Goal: Use online tool/utility: Utilize a website feature to perform a specific function

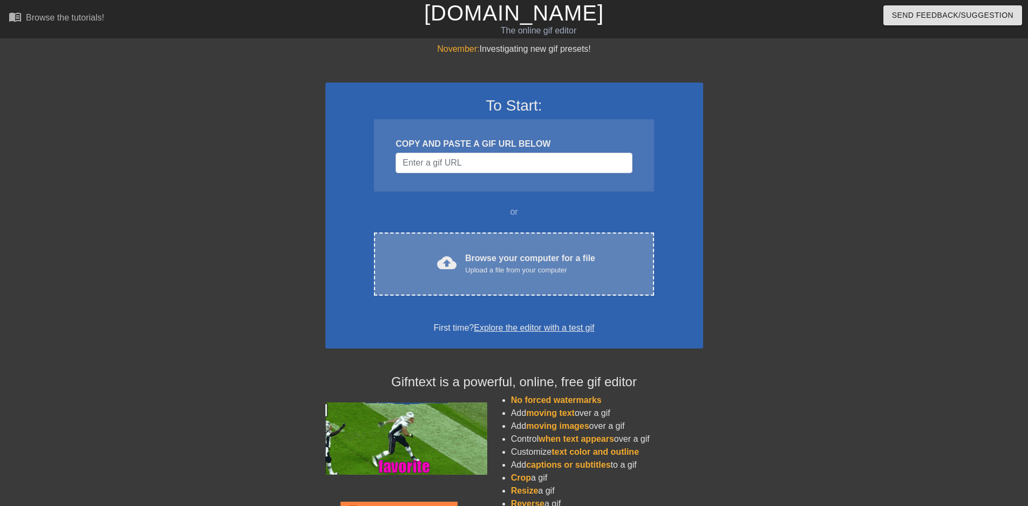
click at [497, 263] on div "Browse your computer for a file Upload a file from your computer" at bounding box center [530, 264] width 130 height 24
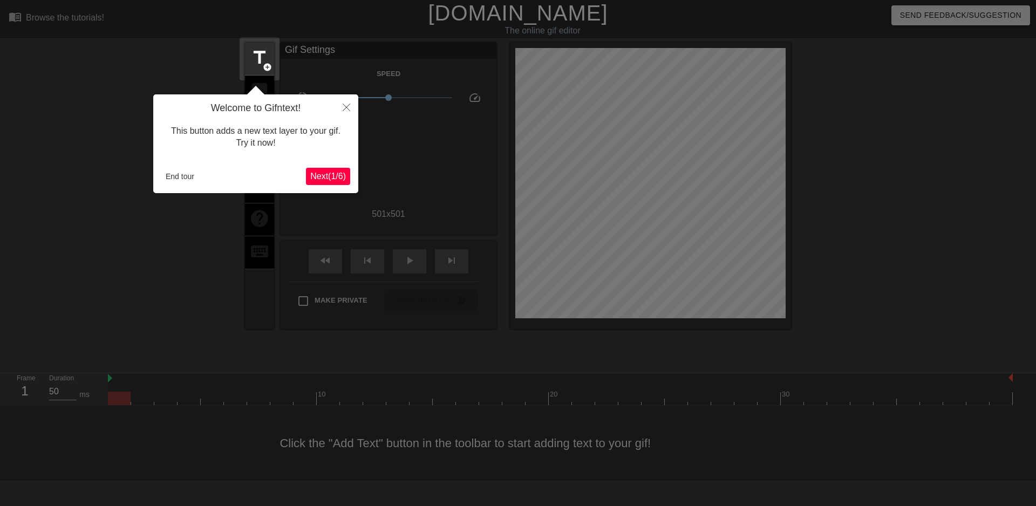
click at [323, 178] on span "Next ( 1 / 6 )" at bounding box center [328, 176] width 36 height 9
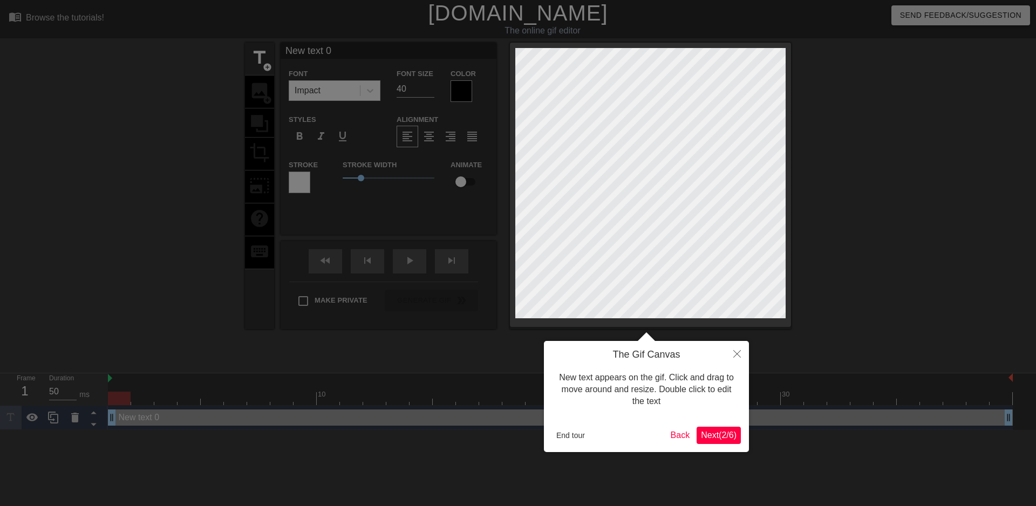
click at [720, 440] on span "Next ( 2 / 6 )" at bounding box center [719, 434] width 36 height 9
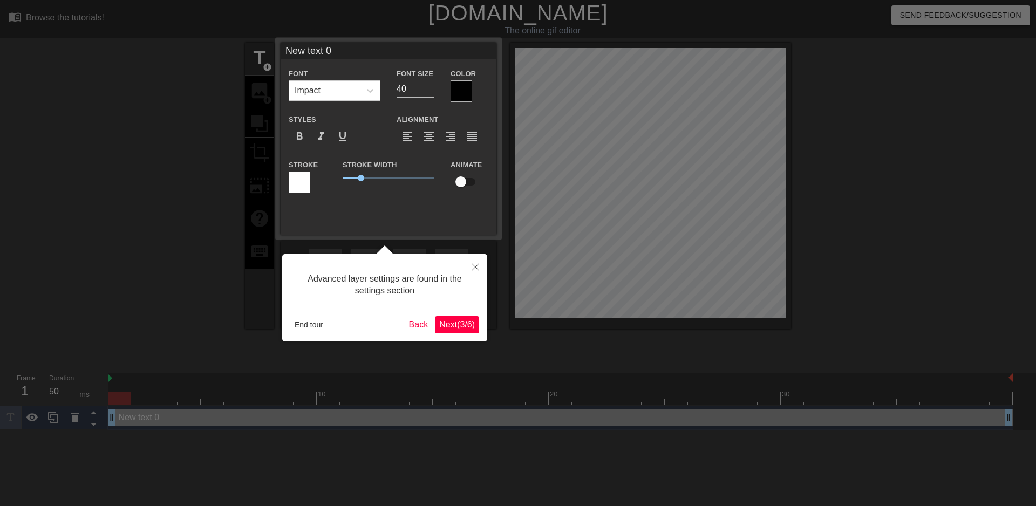
click at [459, 325] on span "Next ( 3 / 6 )" at bounding box center [457, 324] width 36 height 9
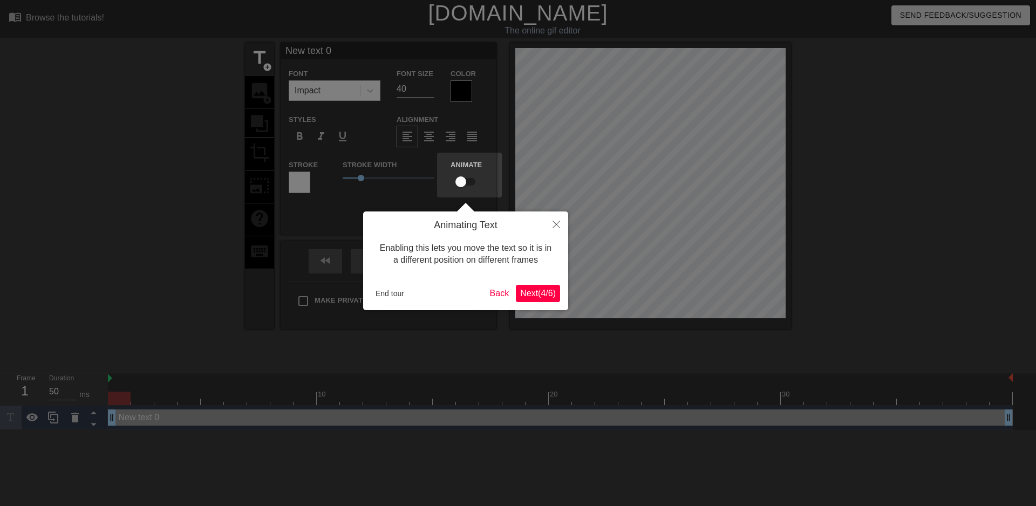
click at [538, 296] on span "Next ( 4 / 6 )" at bounding box center [538, 293] width 36 height 9
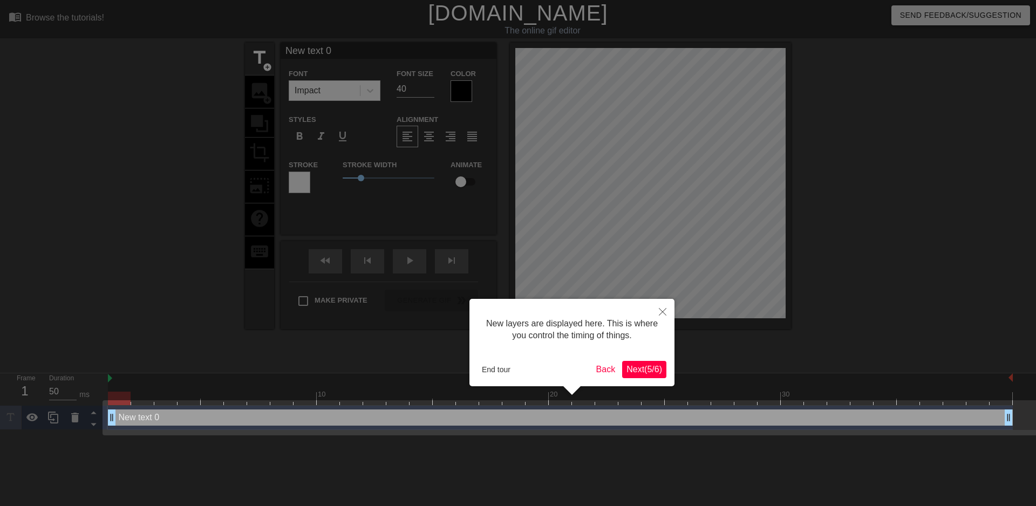
click at [655, 368] on span "Next ( 5 / 6 )" at bounding box center [644, 369] width 36 height 9
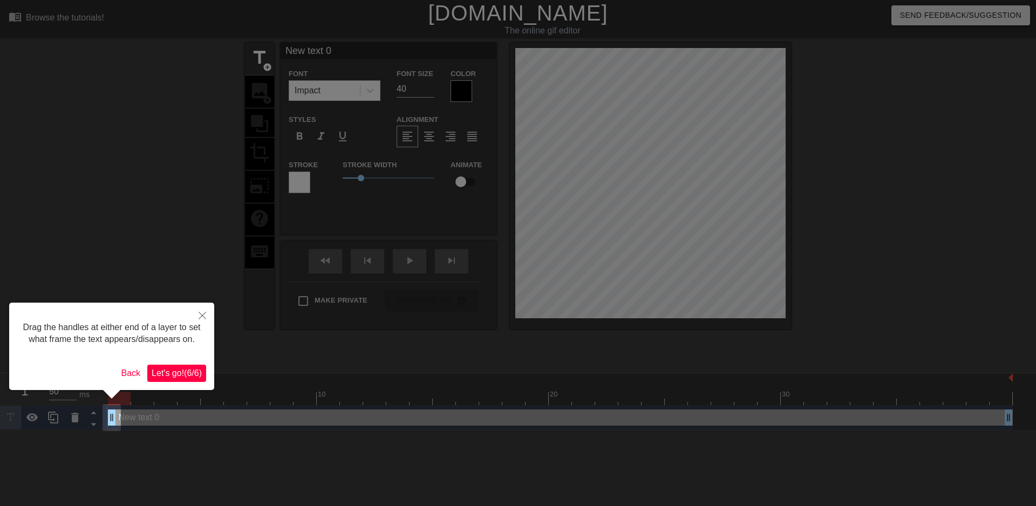
click at [183, 375] on span "Let's go! ( 6 / 6 )" at bounding box center [177, 372] width 50 height 9
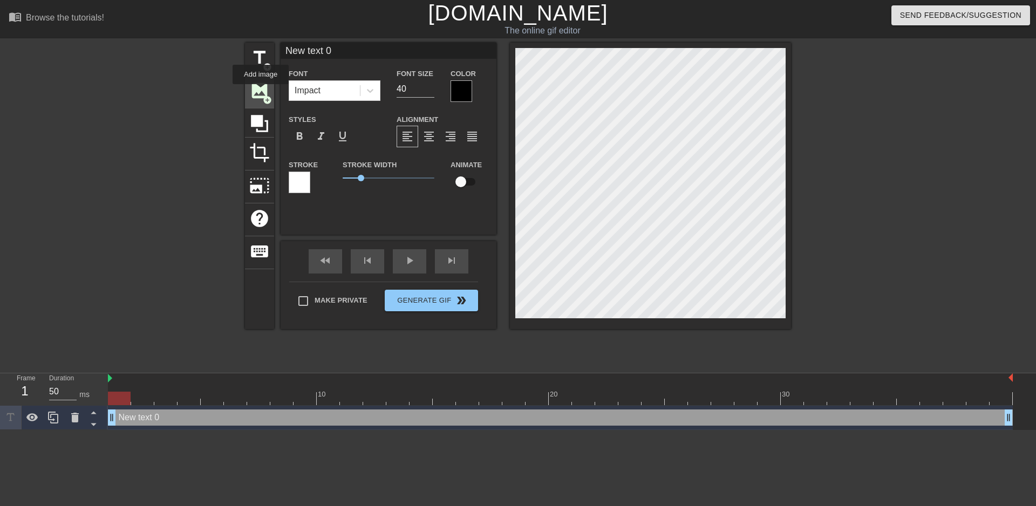
click at [261, 92] on span "image" at bounding box center [259, 90] width 20 height 20
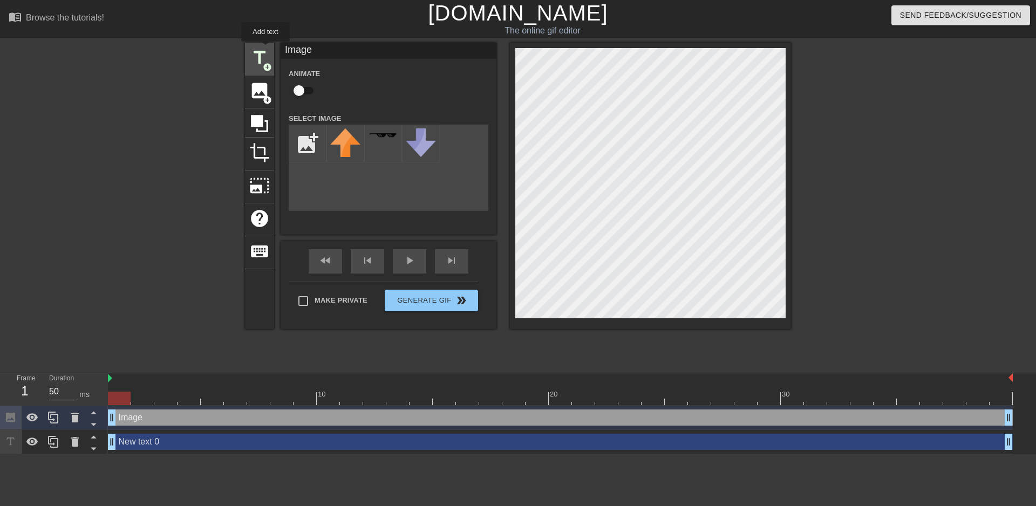
click at [264, 49] on span "title" at bounding box center [259, 57] width 20 height 20
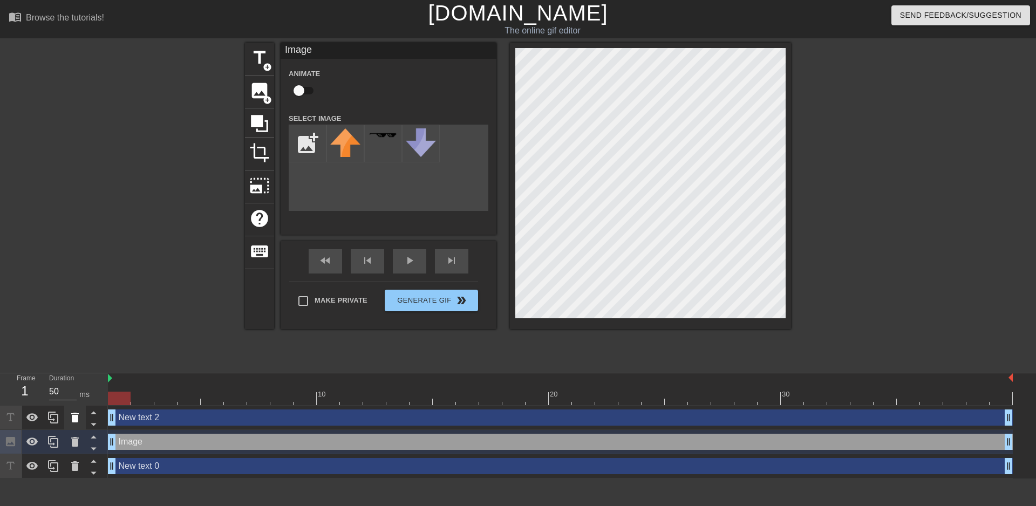
click at [76, 414] on icon at bounding box center [75, 418] width 8 height 10
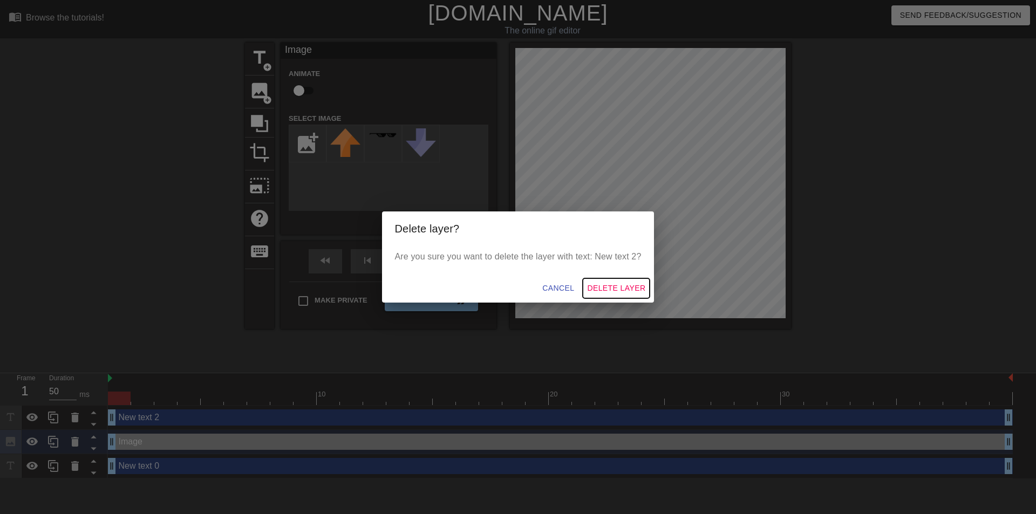
click at [618, 289] on span "Delete Layer" at bounding box center [616, 288] width 58 height 13
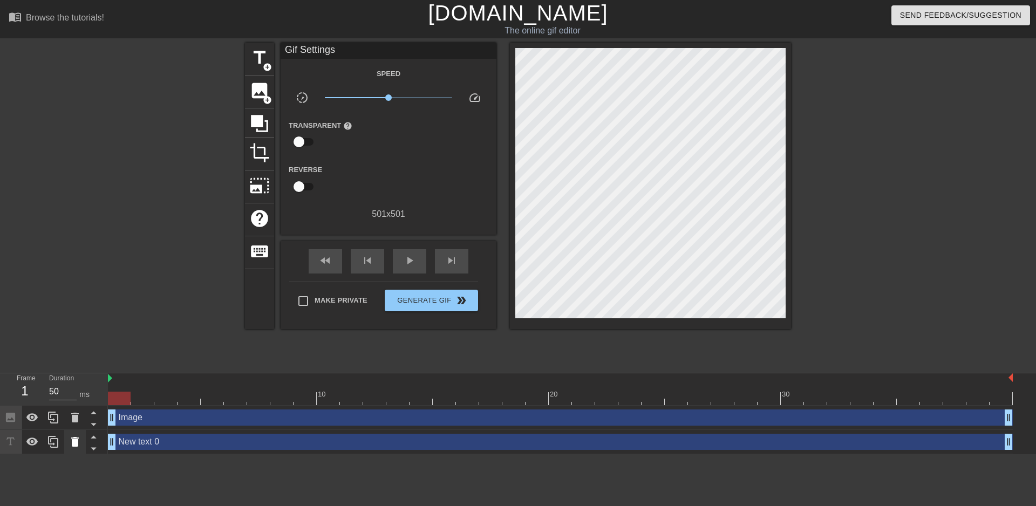
click at [73, 448] on icon at bounding box center [75, 441] width 13 height 13
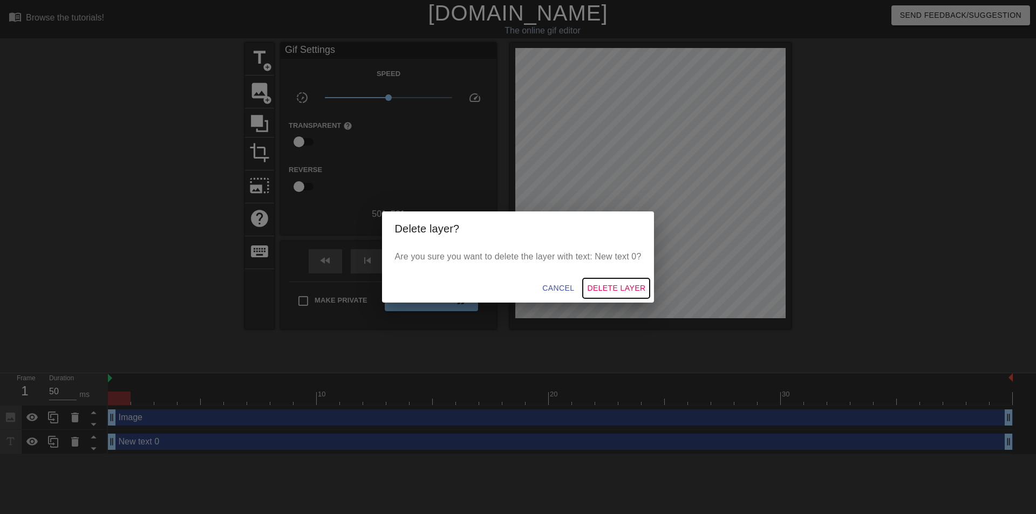
click at [621, 289] on span "Delete Layer" at bounding box center [616, 288] width 58 height 13
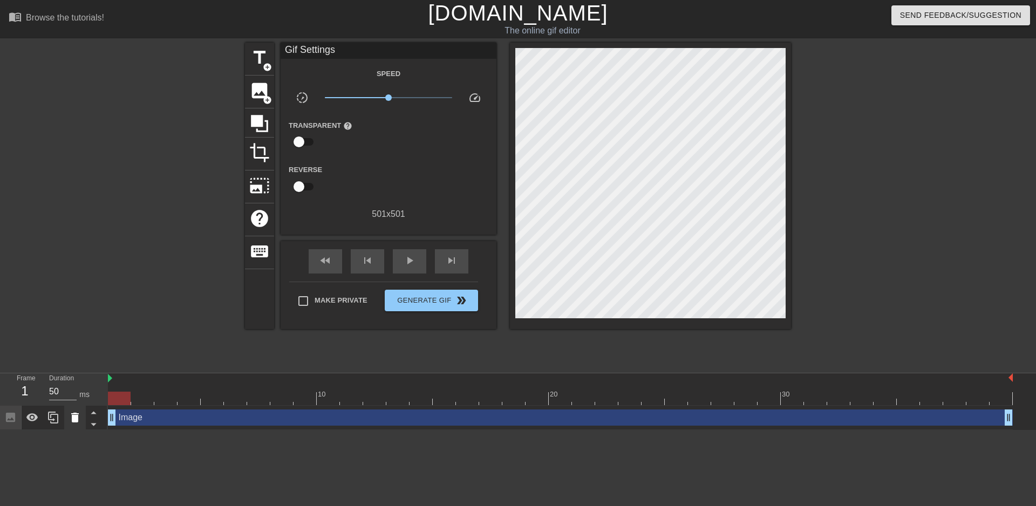
click at [75, 420] on icon at bounding box center [75, 418] width 8 height 10
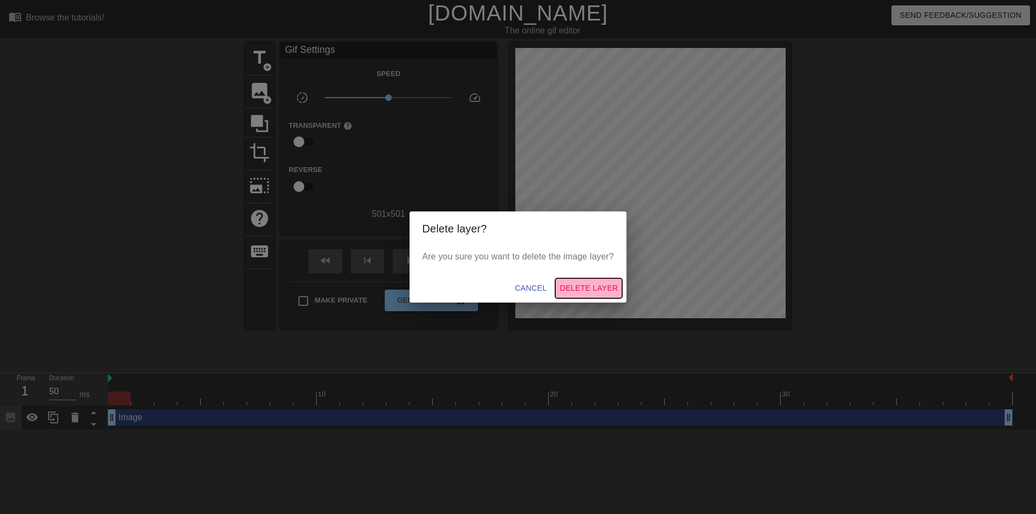
drag, startPoint x: 581, startPoint y: 287, endPoint x: 558, endPoint y: 344, distance: 61.7
click at [580, 287] on span "Delete Layer" at bounding box center [588, 288] width 58 height 13
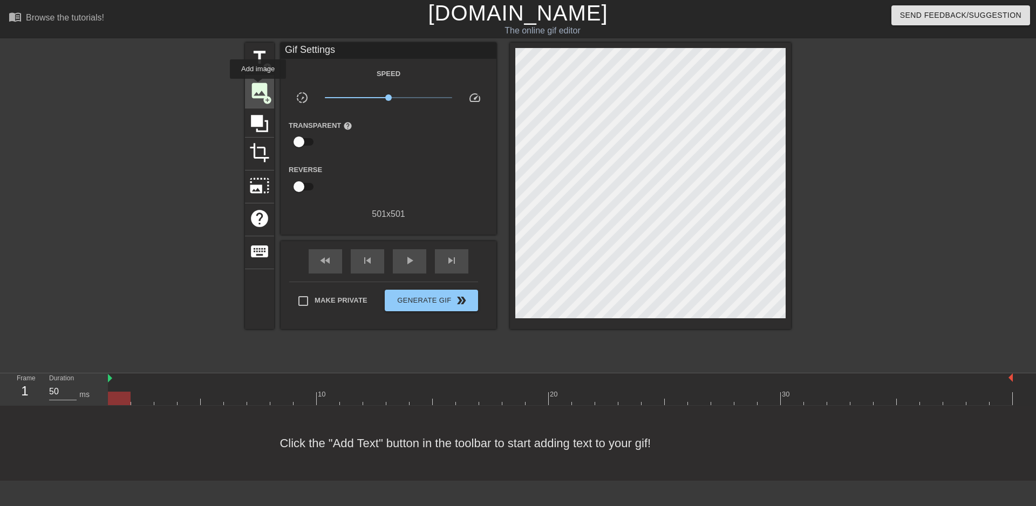
click at [258, 86] on span "image" at bounding box center [259, 90] width 20 height 20
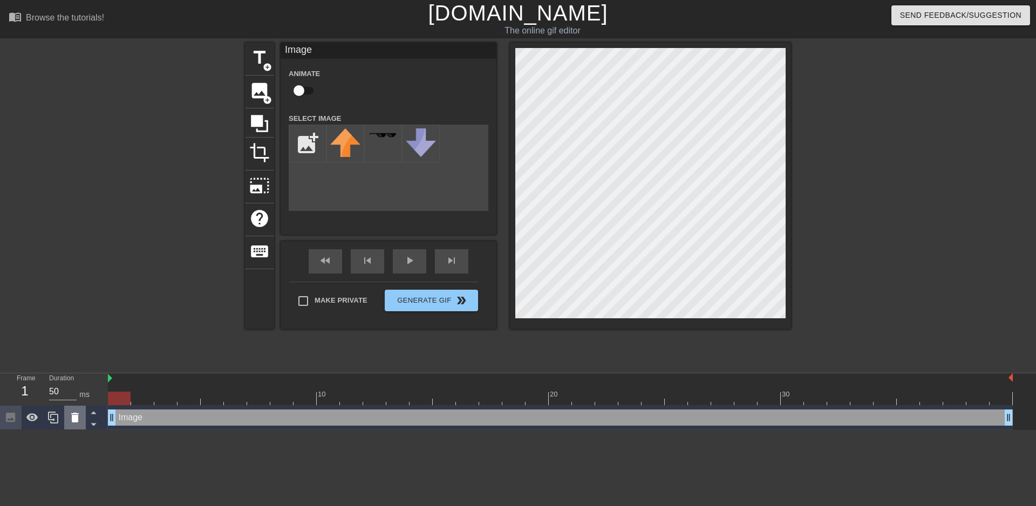
click at [74, 416] on icon at bounding box center [75, 418] width 8 height 10
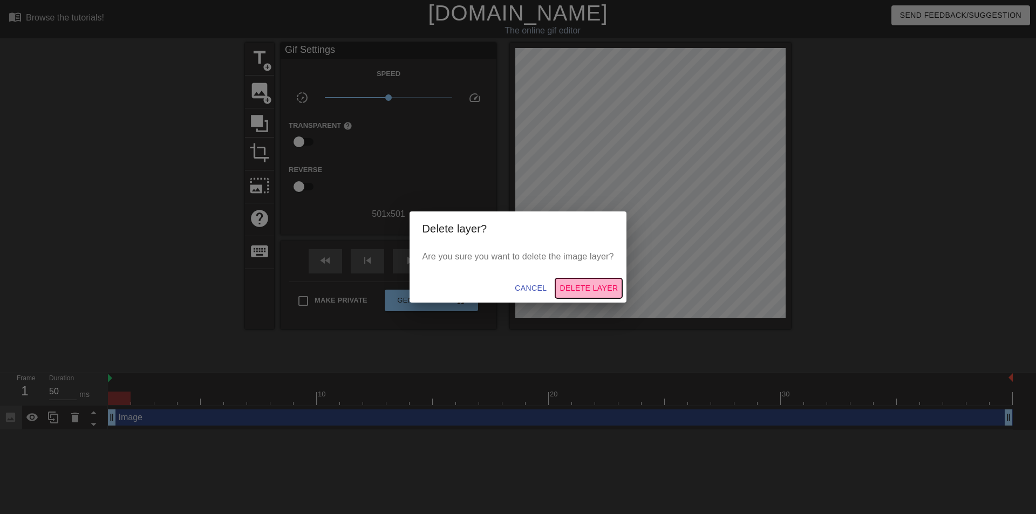
click at [598, 290] on span "Delete Layer" at bounding box center [588, 288] width 58 height 13
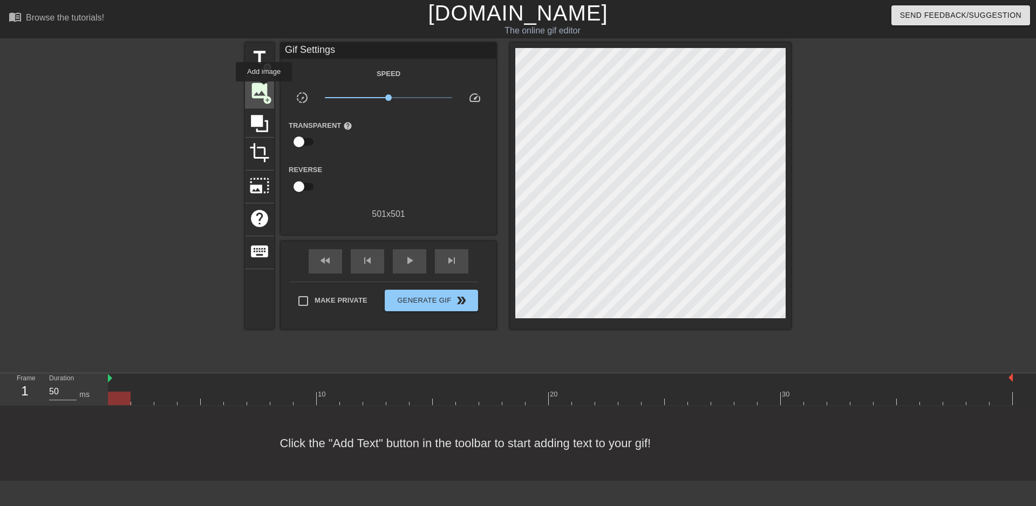
click at [264, 89] on span "image" at bounding box center [259, 90] width 20 height 20
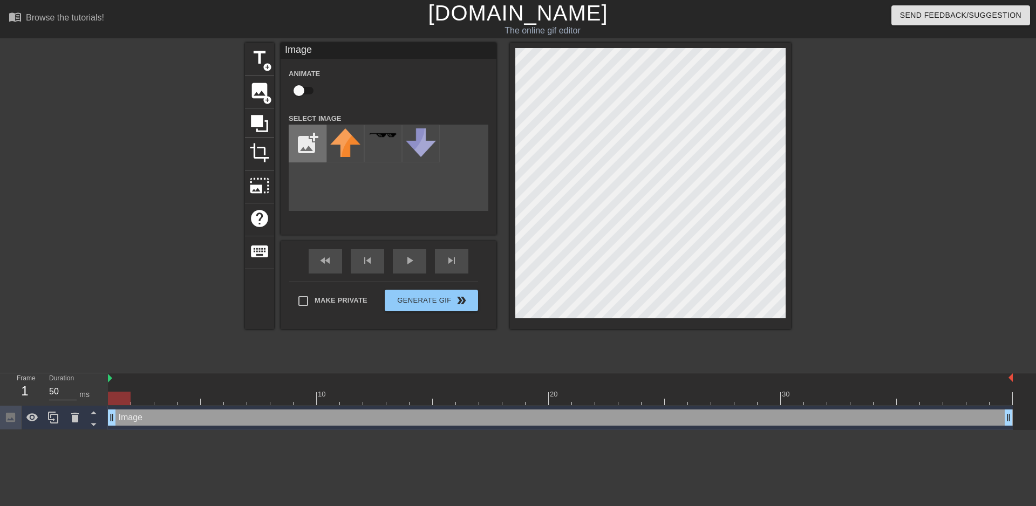
click at [309, 141] on input "file" at bounding box center [307, 143] width 37 height 37
type input "C:\fakepath\Untitled.png"
click at [356, 146] on img at bounding box center [345, 142] width 30 height 28
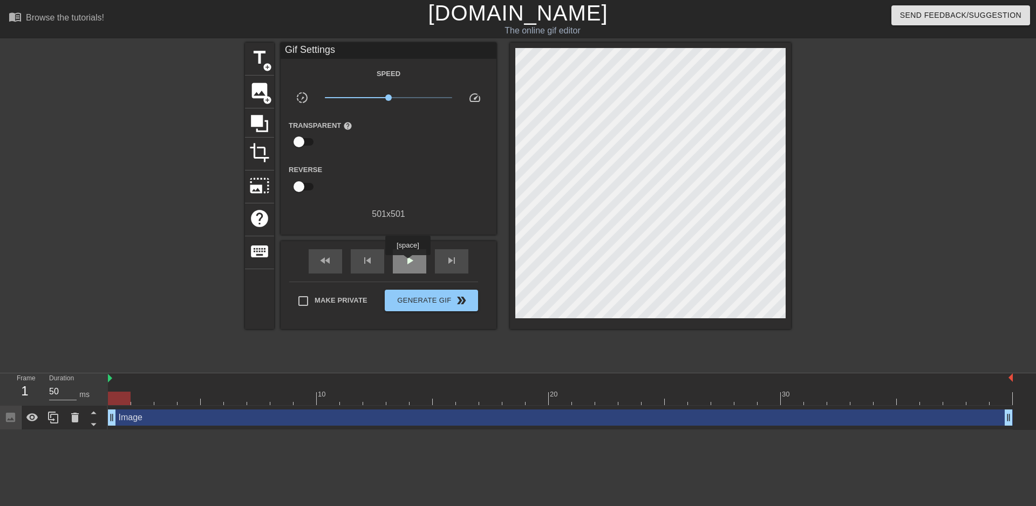
click at [407, 263] on span "play_arrow" at bounding box center [409, 260] width 13 height 13
click at [407, 263] on span "pause" at bounding box center [409, 260] width 13 height 13
click at [417, 299] on span "Generate Gif double_arrow" at bounding box center [431, 300] width 85 height 13
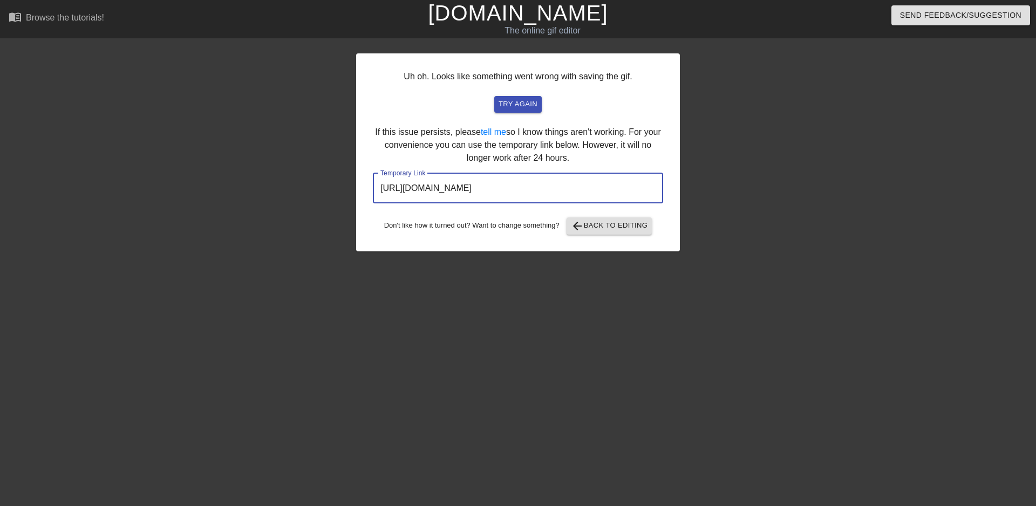
drag, startPoint x: 615, startPoint y: 184, endPoint x: 378, endPoint y: 188, distance: 237.4
click at [378, 188] on input "[URL][DOMAIN_NAME]" at bounding box center [518, 188] width 290 height 30
click at [607, 159] on div "Uh oh. Looks like something went wrong with saving the gif. try again If this i…" at bounding box center [518, 152] width 324 height 198
click at [519, 101] on span "try again" at bounding box center [517, 104] width 39 height 12
